Goal: Task Accomplishment & Management: Manage account settings

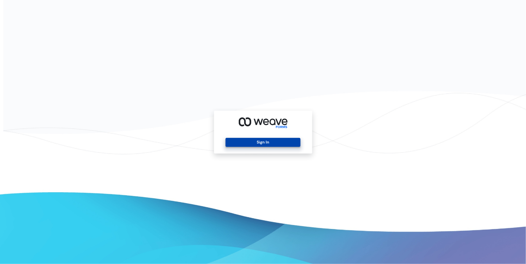
click at [260, 140] on button "Sign In" at bounding box center [262, 142] width 75 height 9
